Goal: Transaction & Acquisition: Purchase product/service

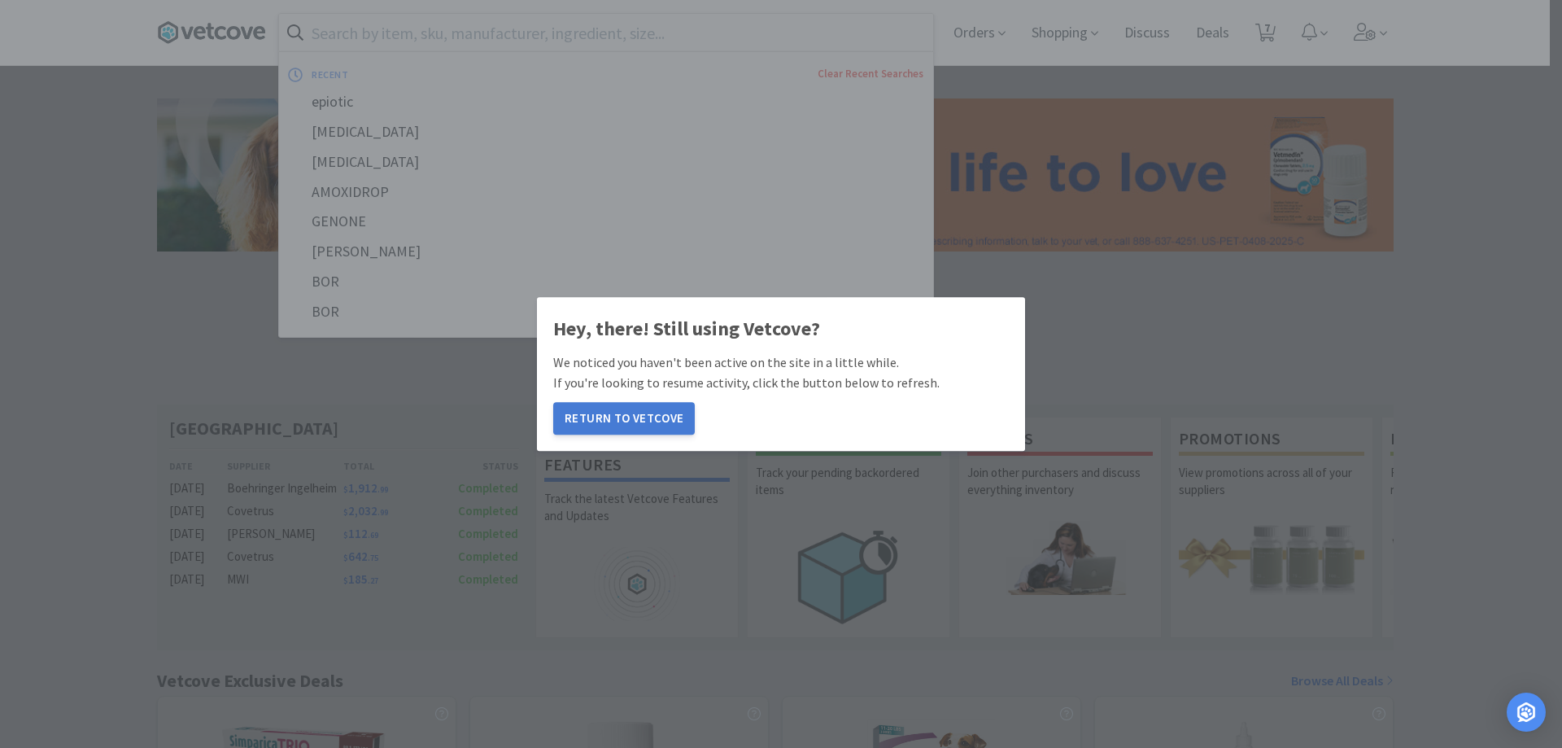
click at [594, 408] on button "Return to Vetcove" at bounding box center [624, 418] width 142 height 33
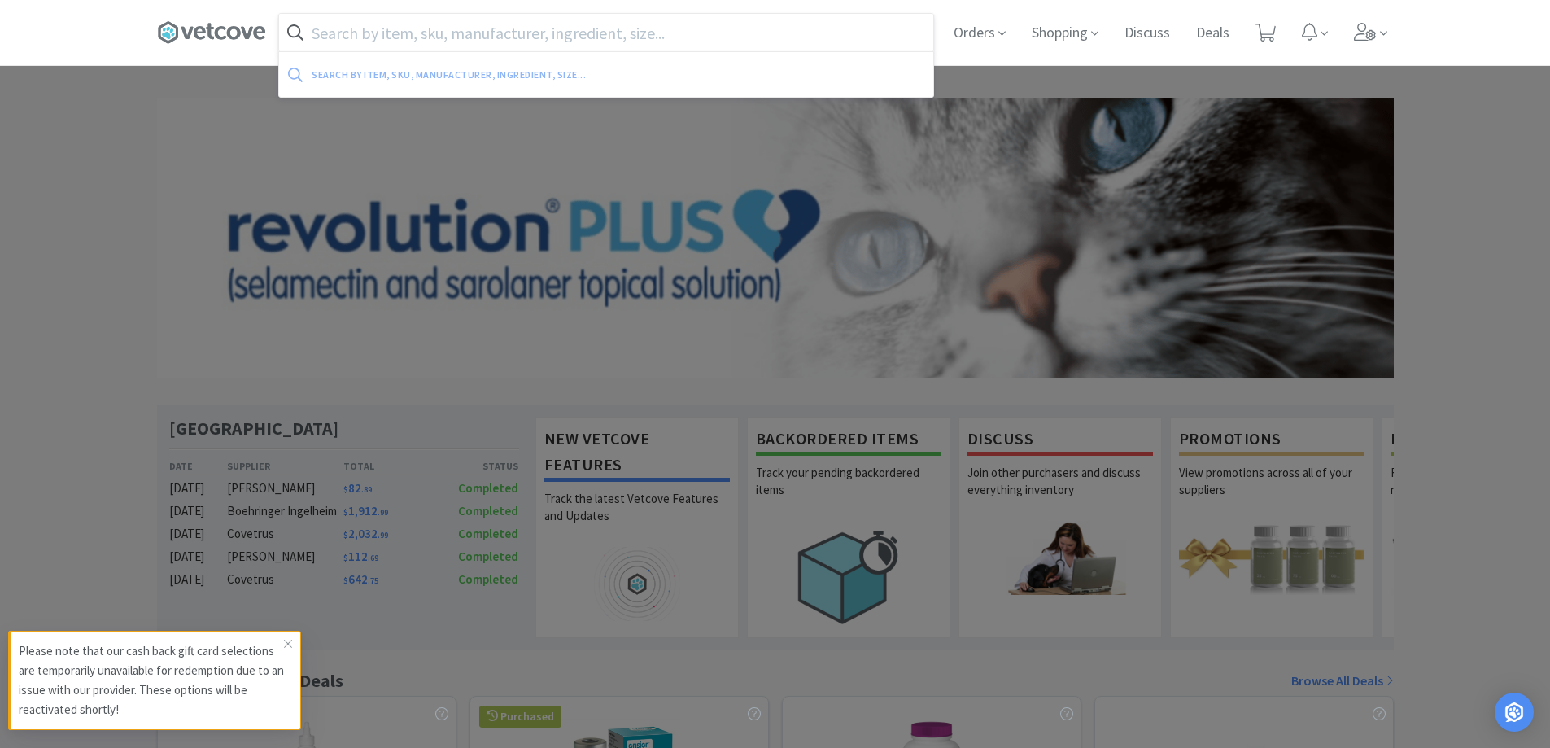
click at [727, 35] on input "text" at bounding box center [606, 32] width 654 height 37
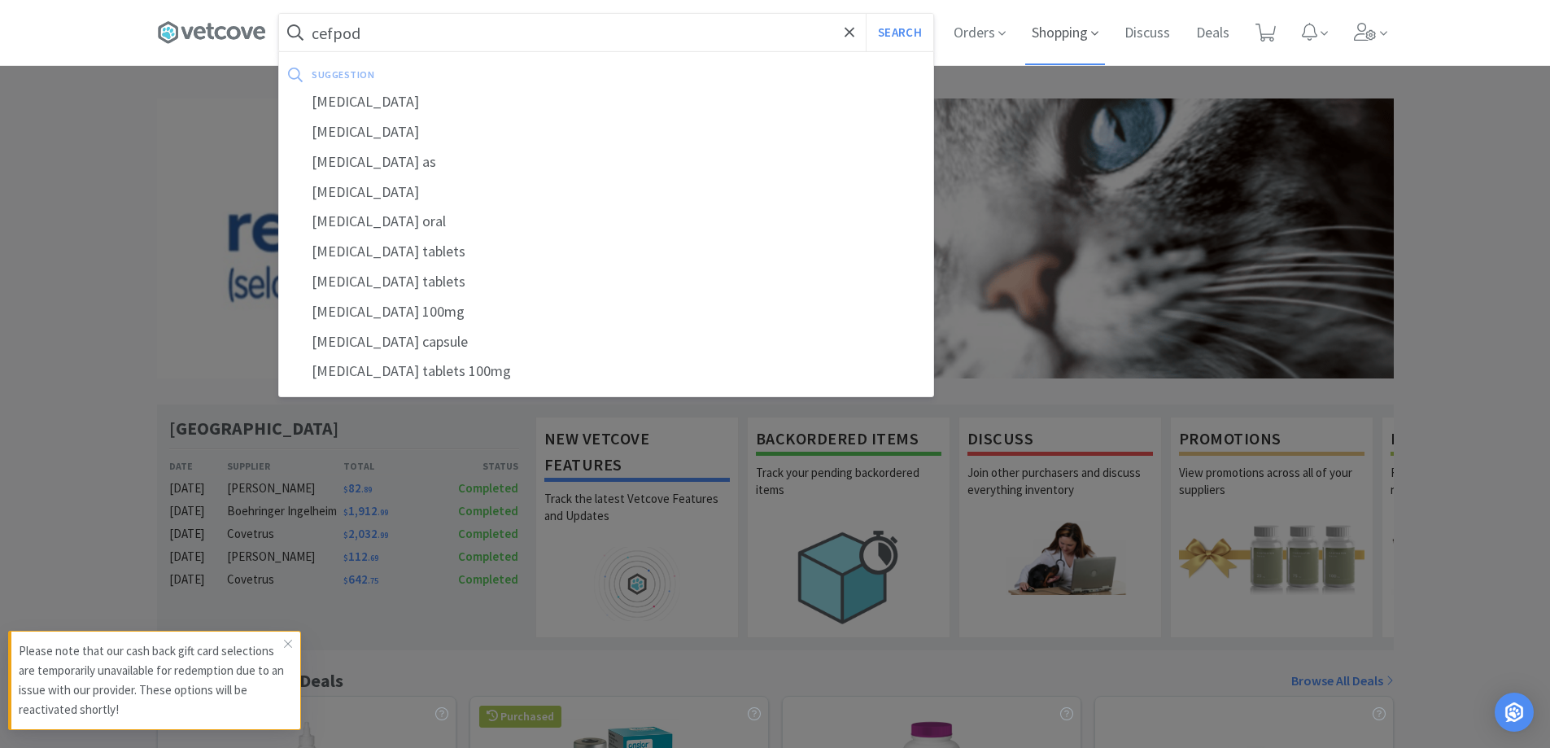
type input "cefpod"
click at [866, 14] on button "Search" at bounding box center [900, 32] width 68 height 37
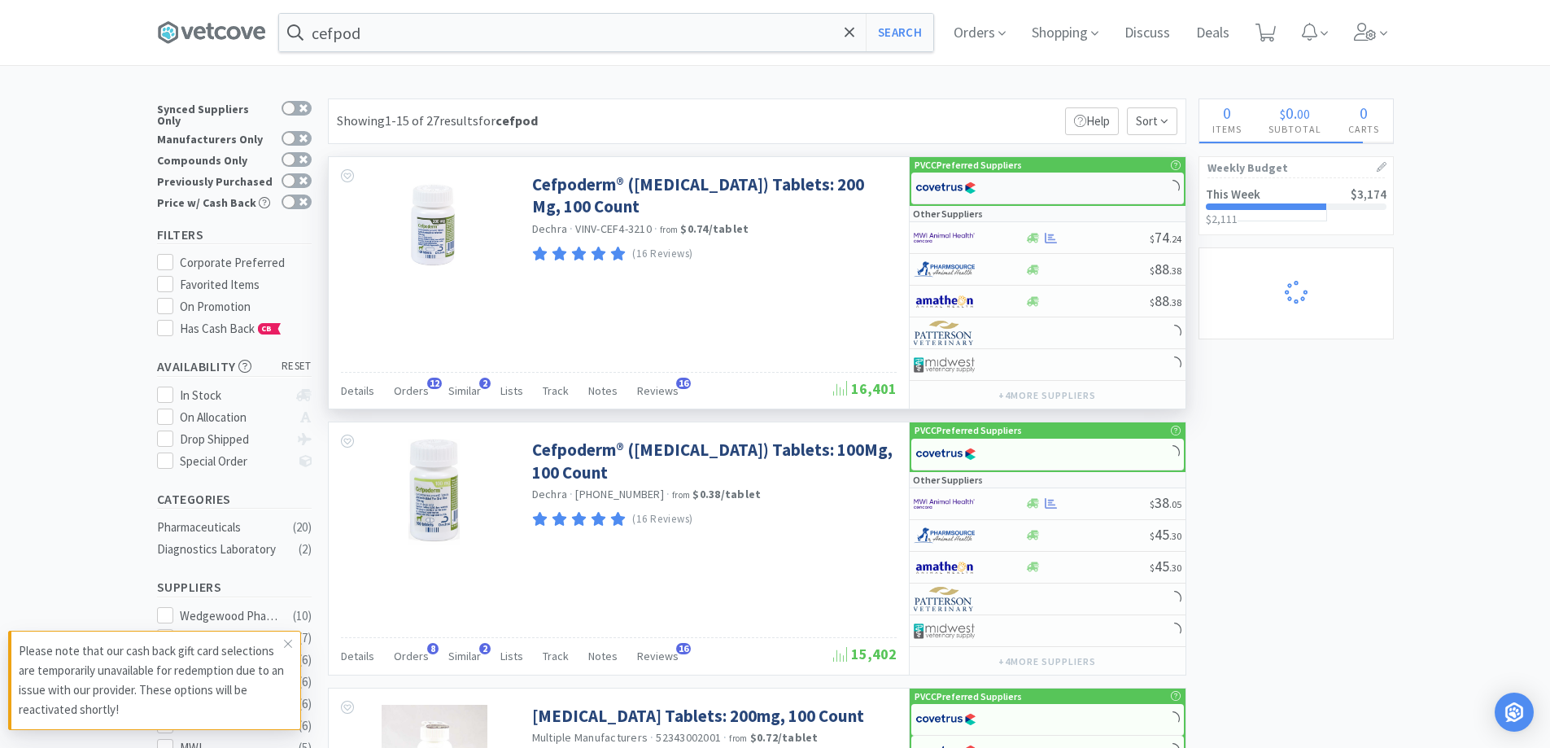
select select "3"
select select "1"
select select "4"
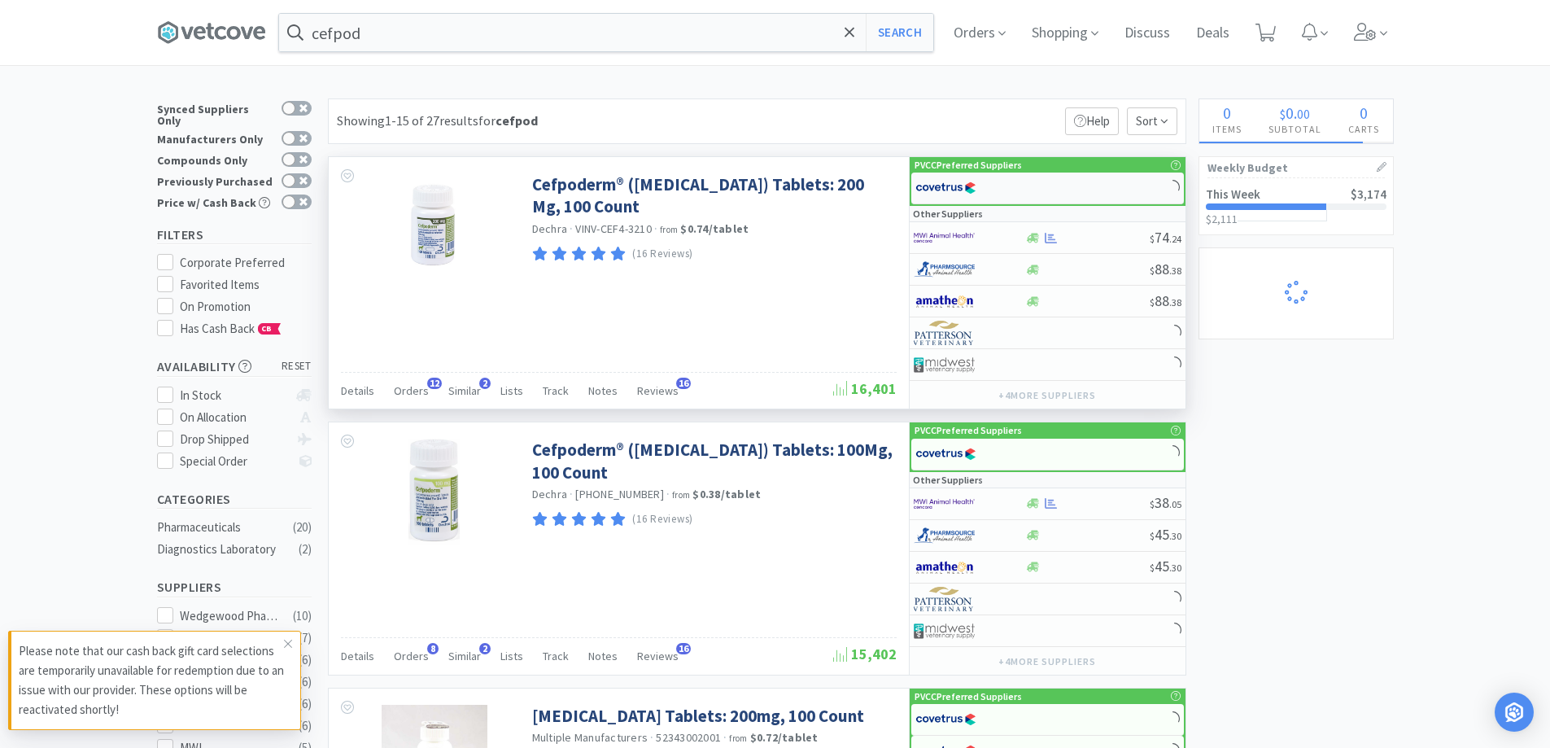
select select "6"
select select "1"
select select "6"
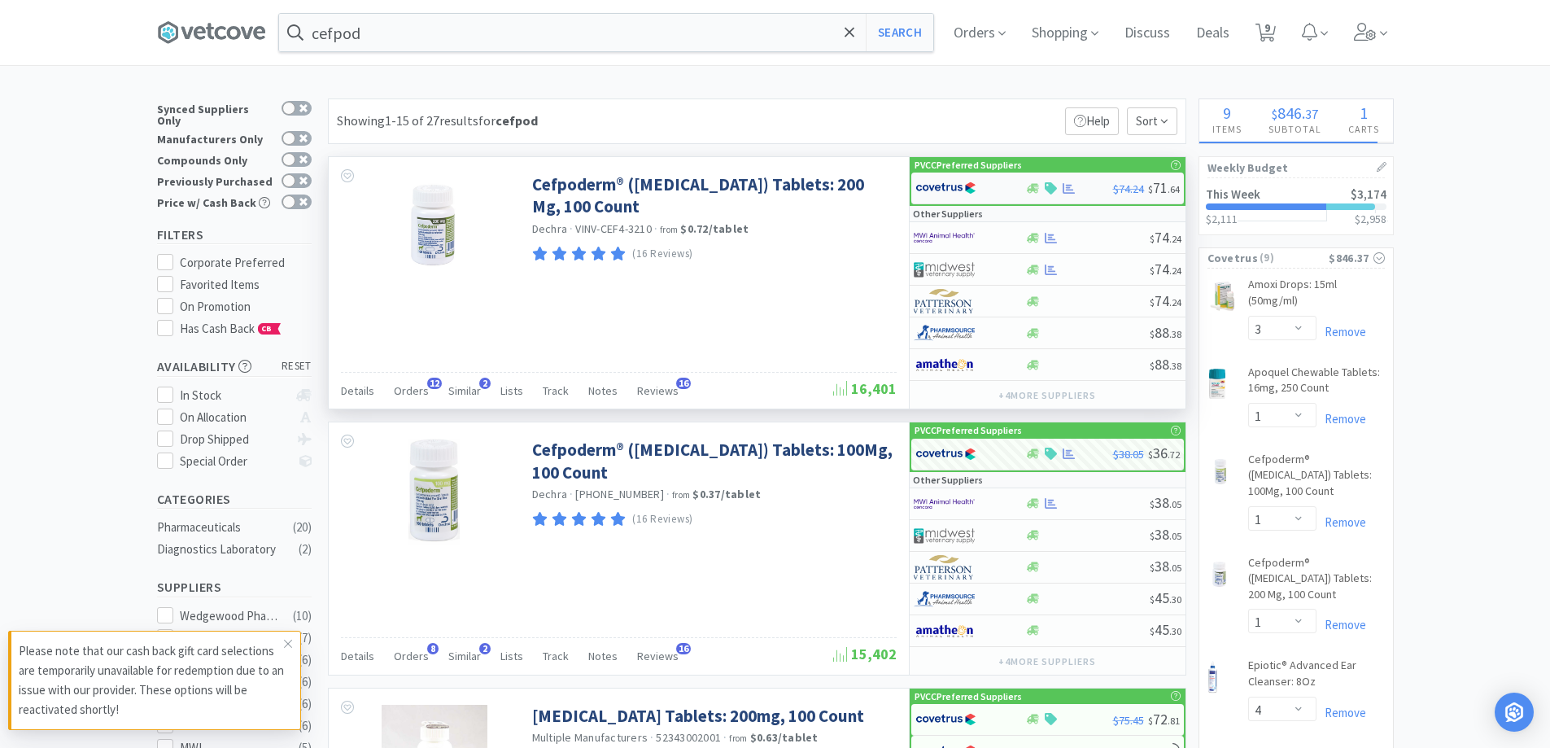
click at [1045, 194] on div "$74.24 $ 71 . 64" at bounding box center [1047, 188] width 273 height 32
select select "1"
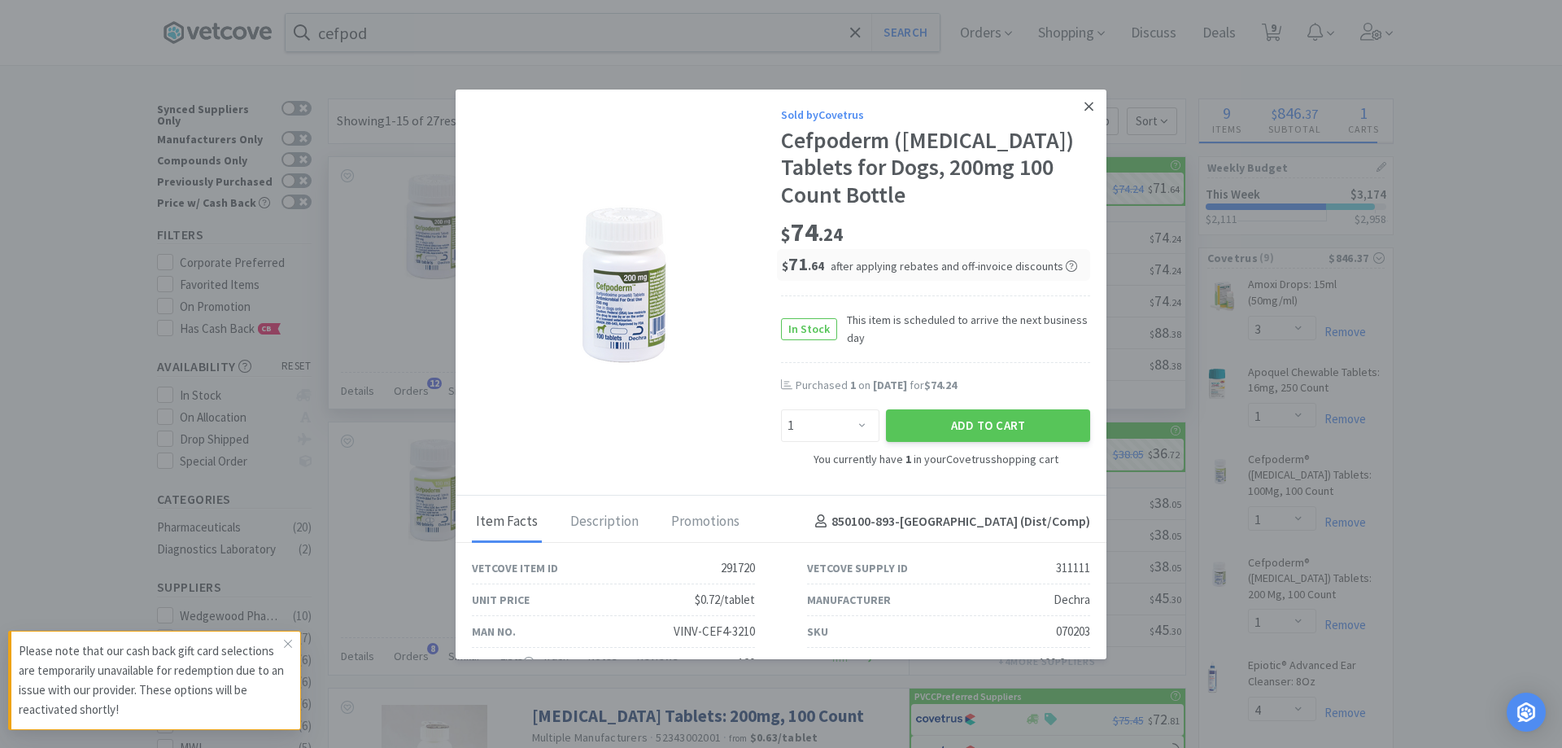
click at [1085, 103] on icon at bounding box center [1089, 106] width 9 height 15
